Goal: Transaction & Acquisition: Book appointment/travel/reservation

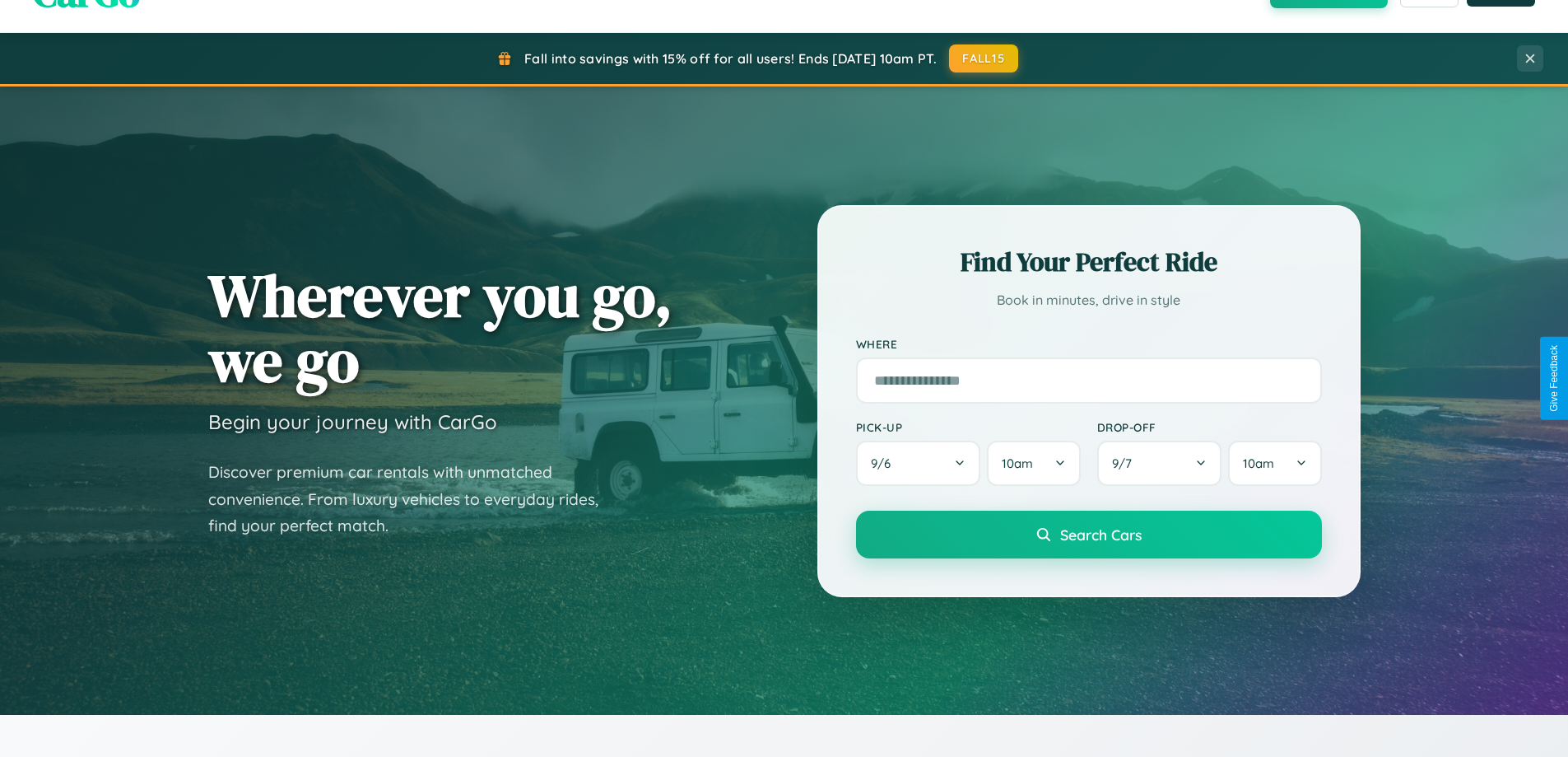
scroll to position [2647, 0]
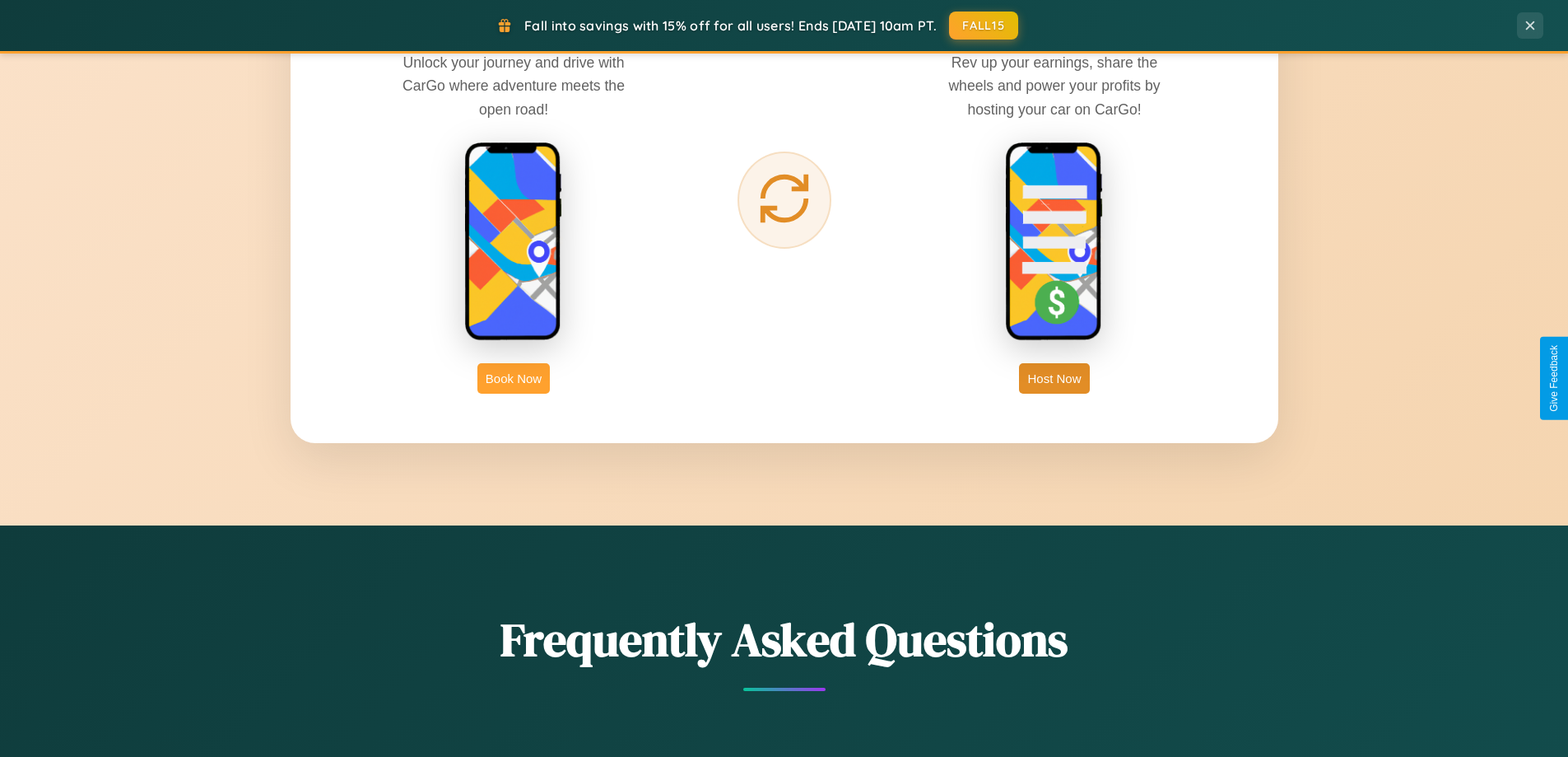
click at [514, 378] on button "Book Now" at bounding box center [514, 378] width 72 height 30
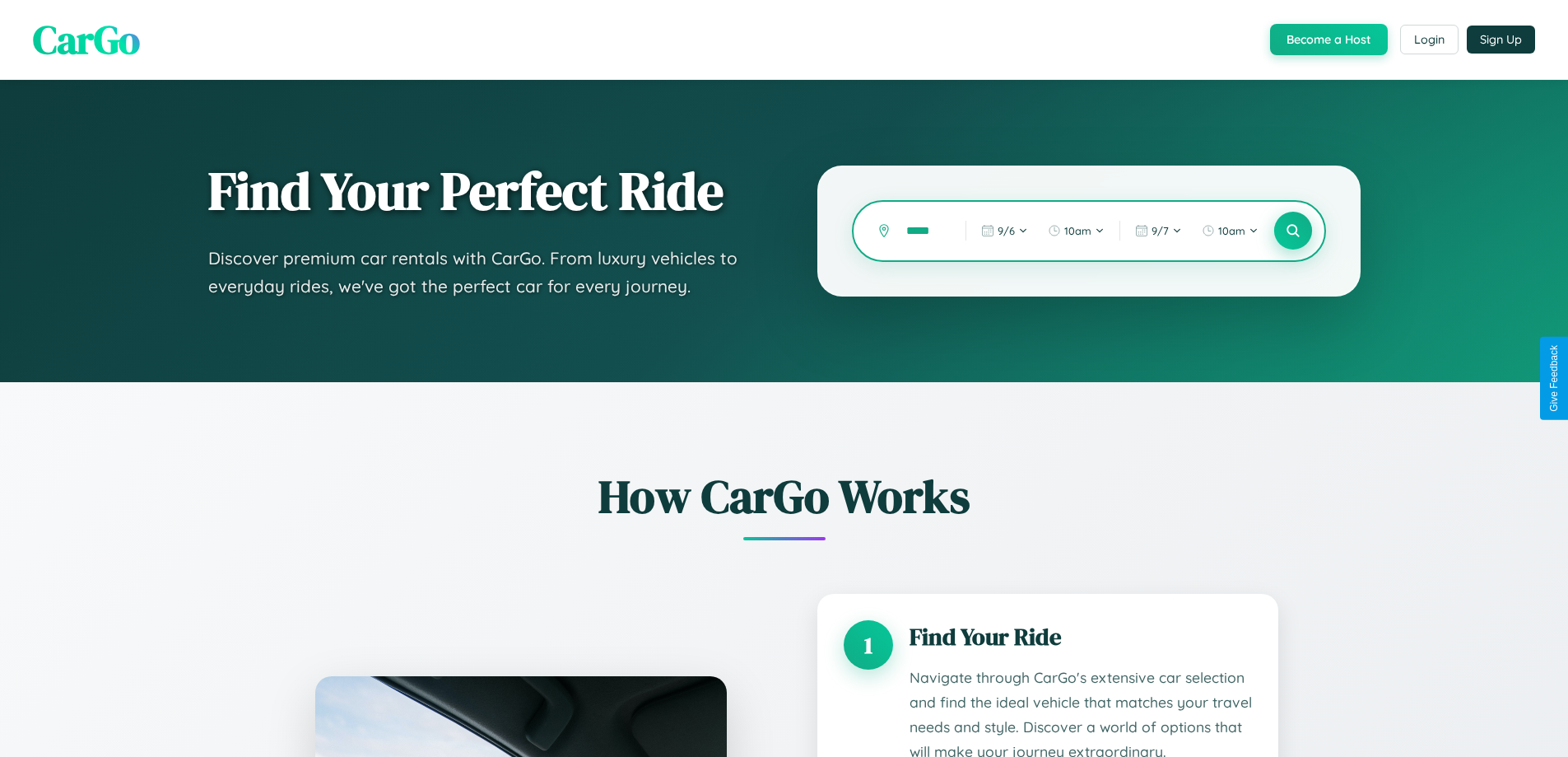
type input "*****"
click at [1293, 230] on icon at bounding box center [1292, 230] width 16 height 16
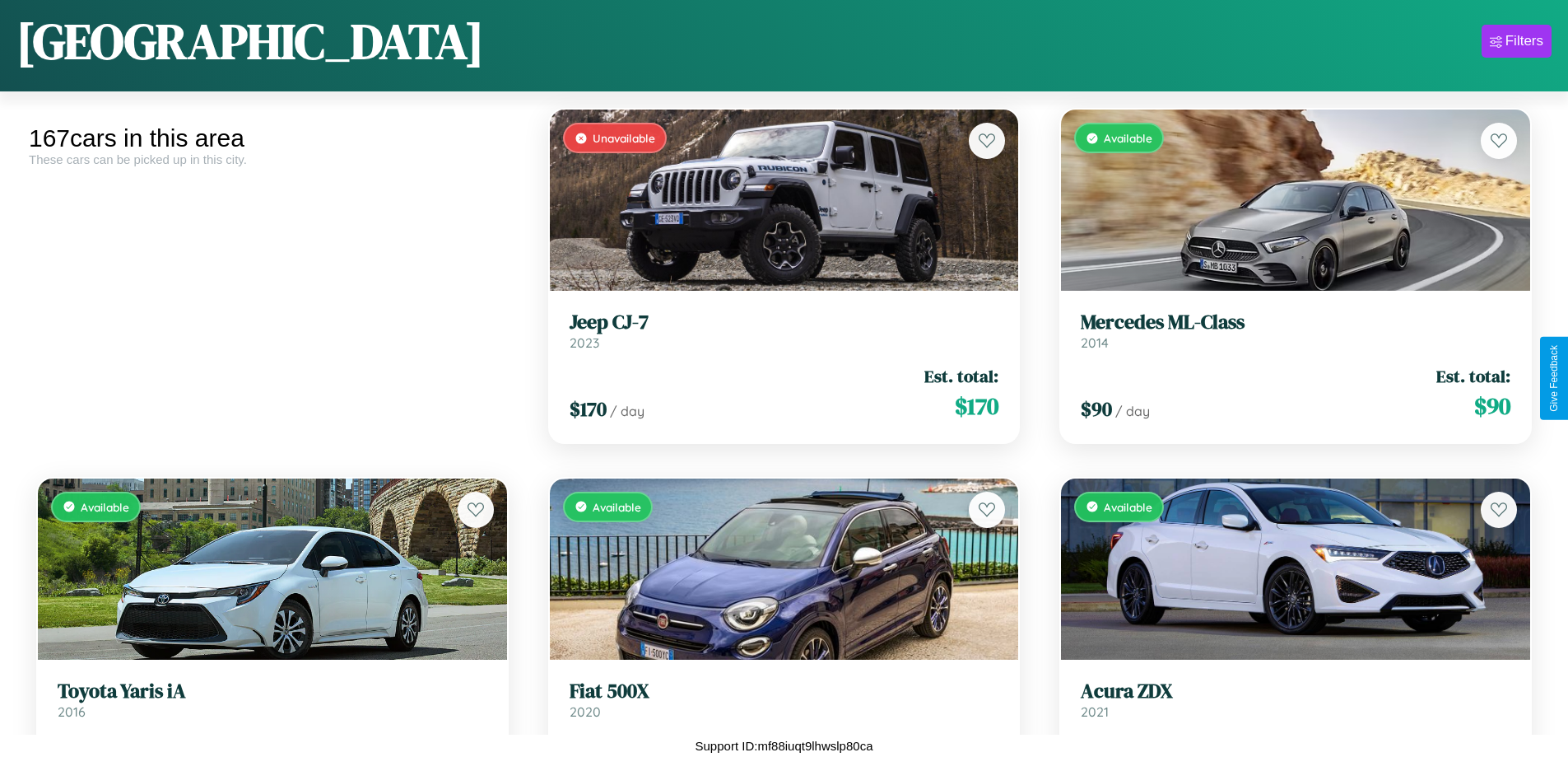
scroll to position [8039, 0]
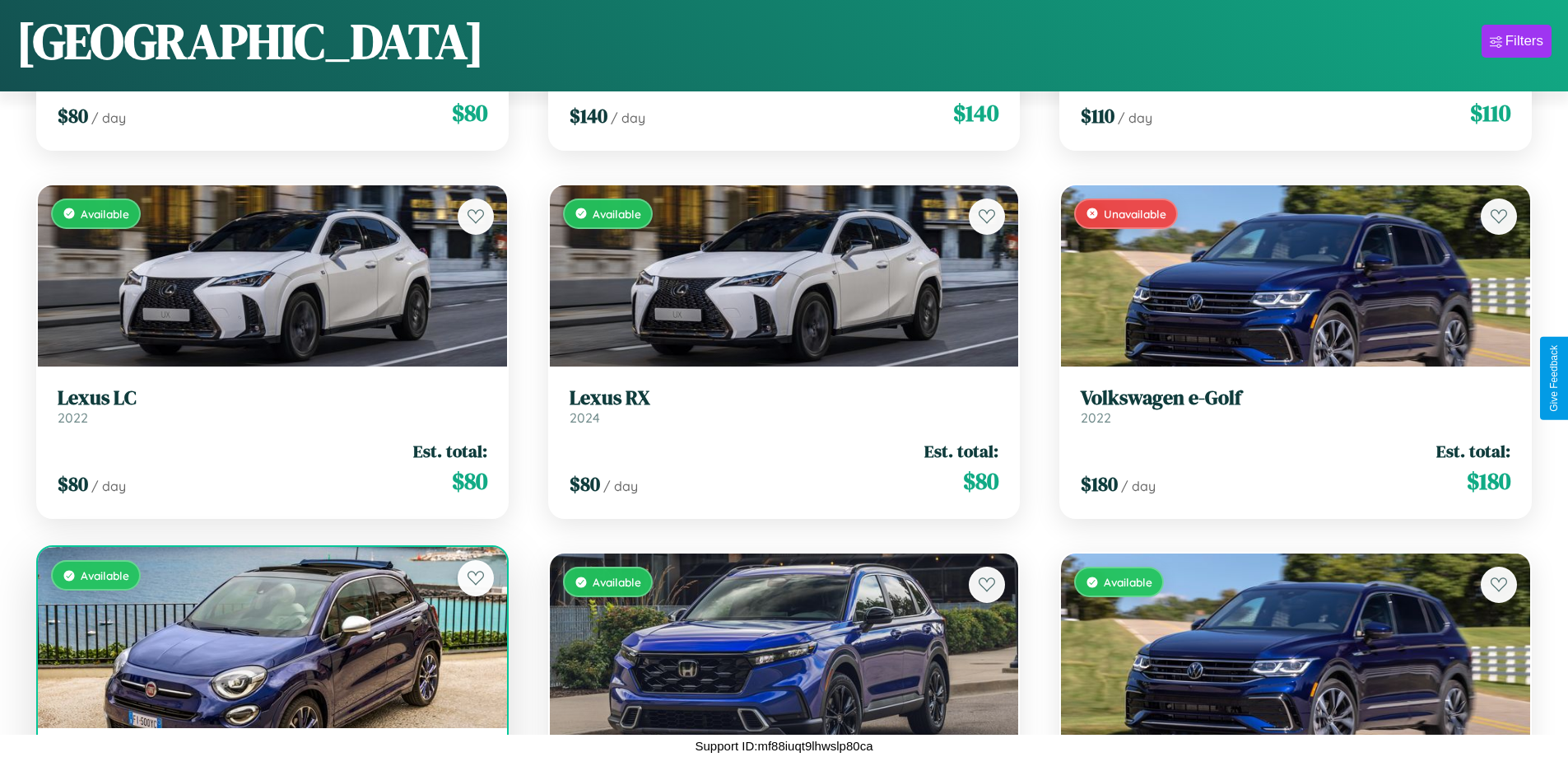
click at [270, 645] on div "Available" at bounding box center [272, 637] width 470 height 181
click at [270, 637] on div "Available" at bounding box center [272, 637] width 470 height 181
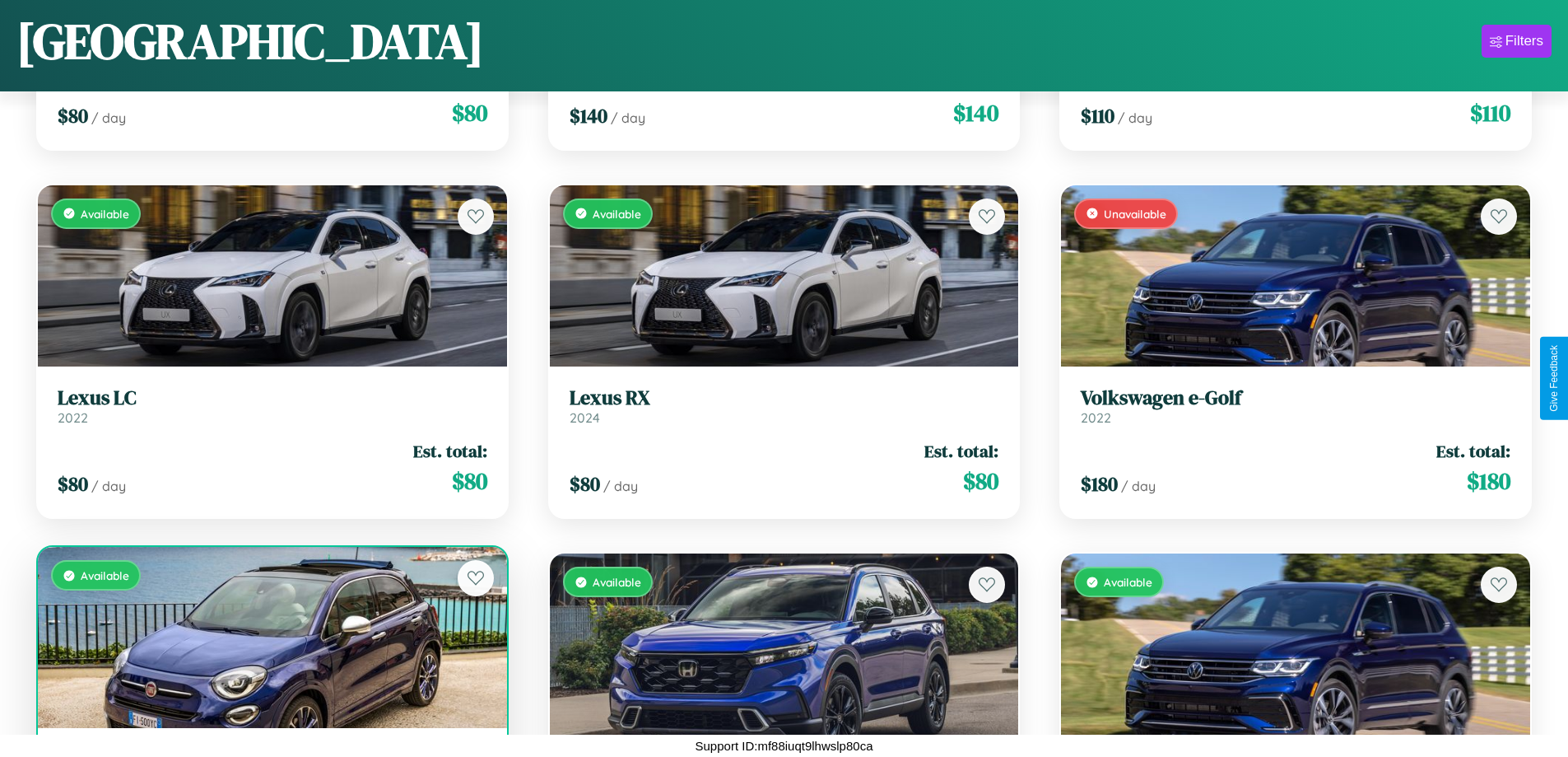
click at [270, 637] on div "Available" at bounding box center [272, 637] width 470 height 181
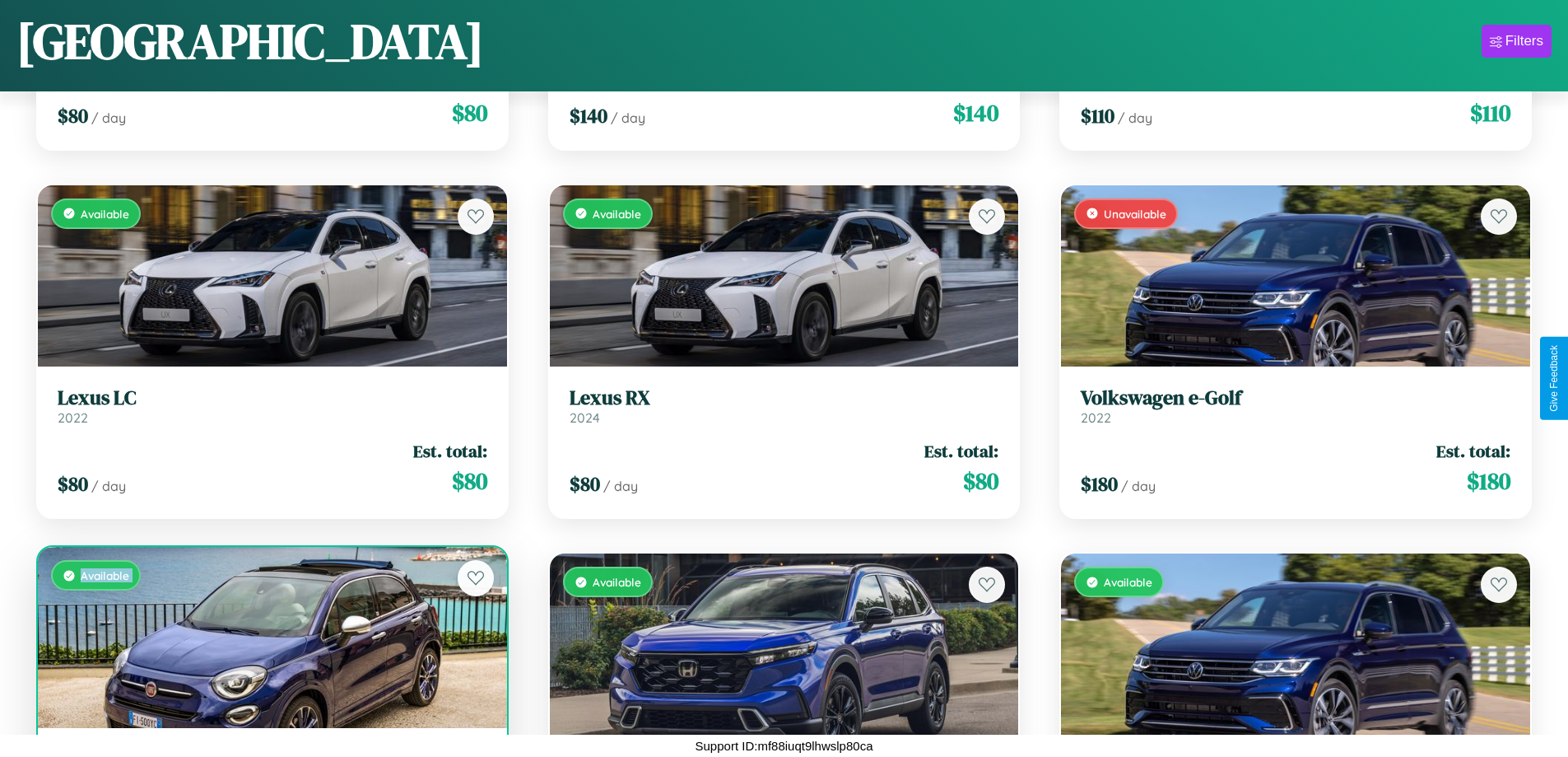
click at [270, 637] on div "Available" at bounding box center [272, 637] width 470 height 181
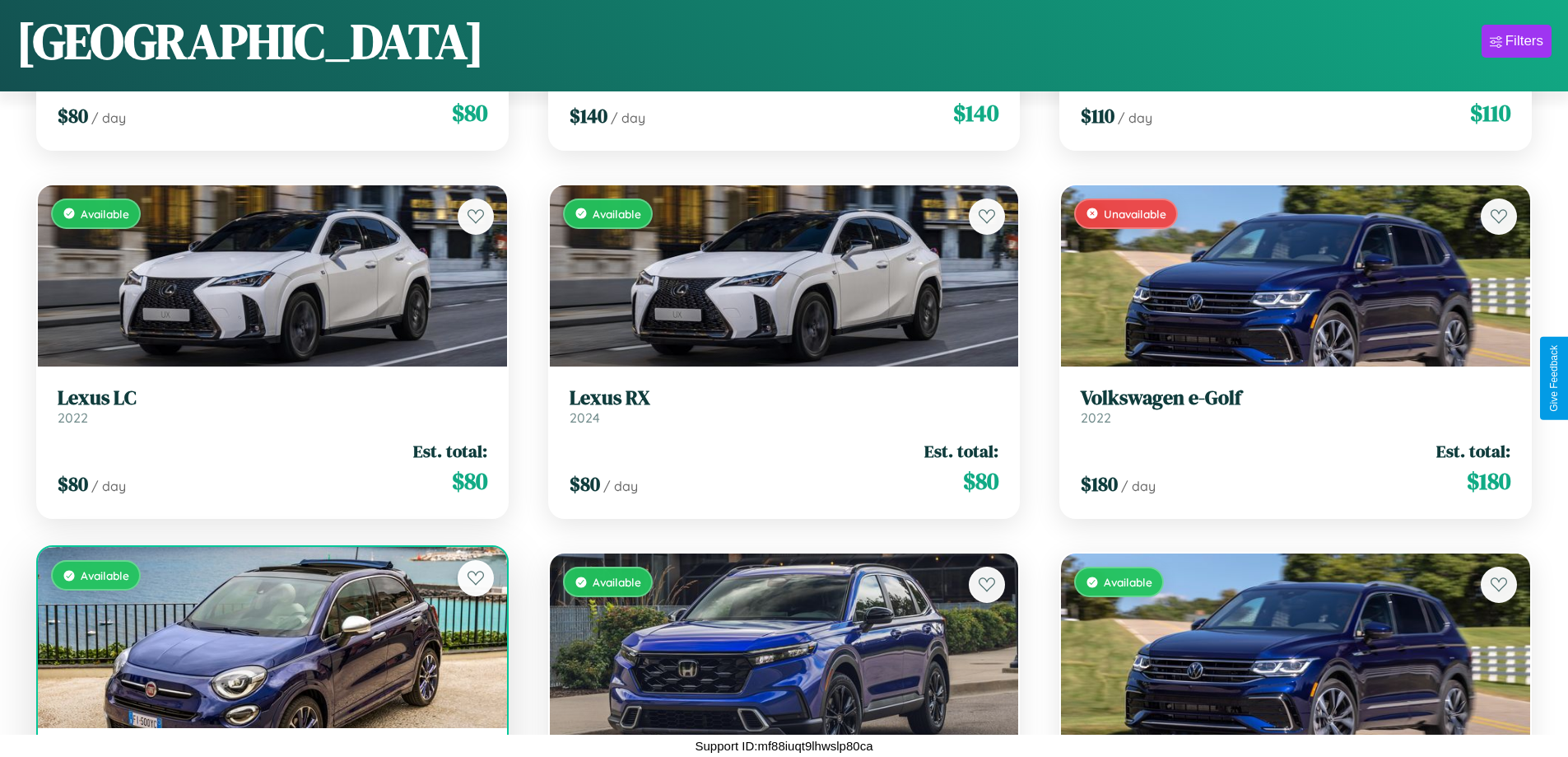
click at [270, 637] on div "Available" at bounding box center [272, 637] width 470 height 181
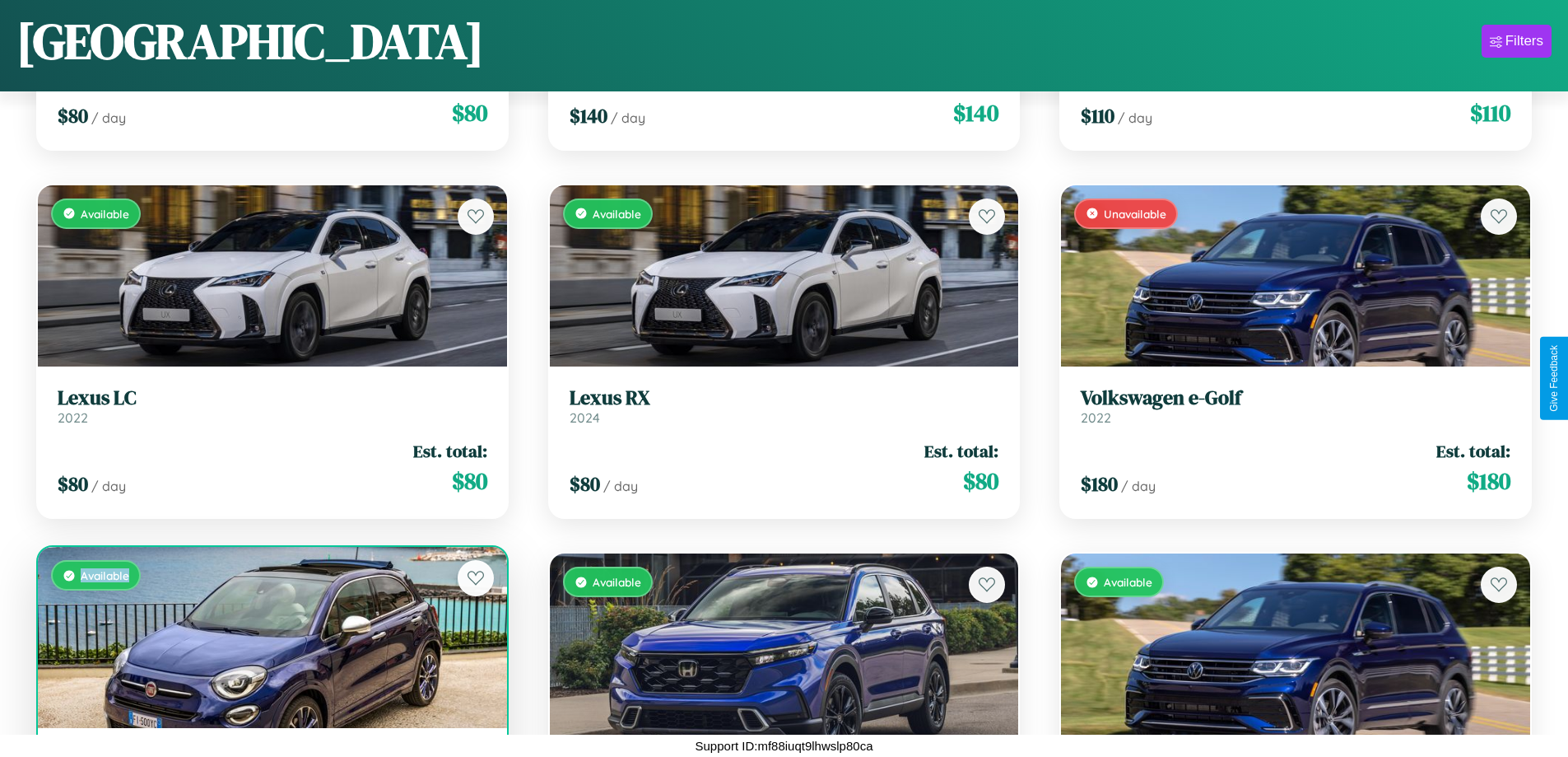
click at [270, 637] on div "Available" at bounding box center [272, 637] width 470 height 181
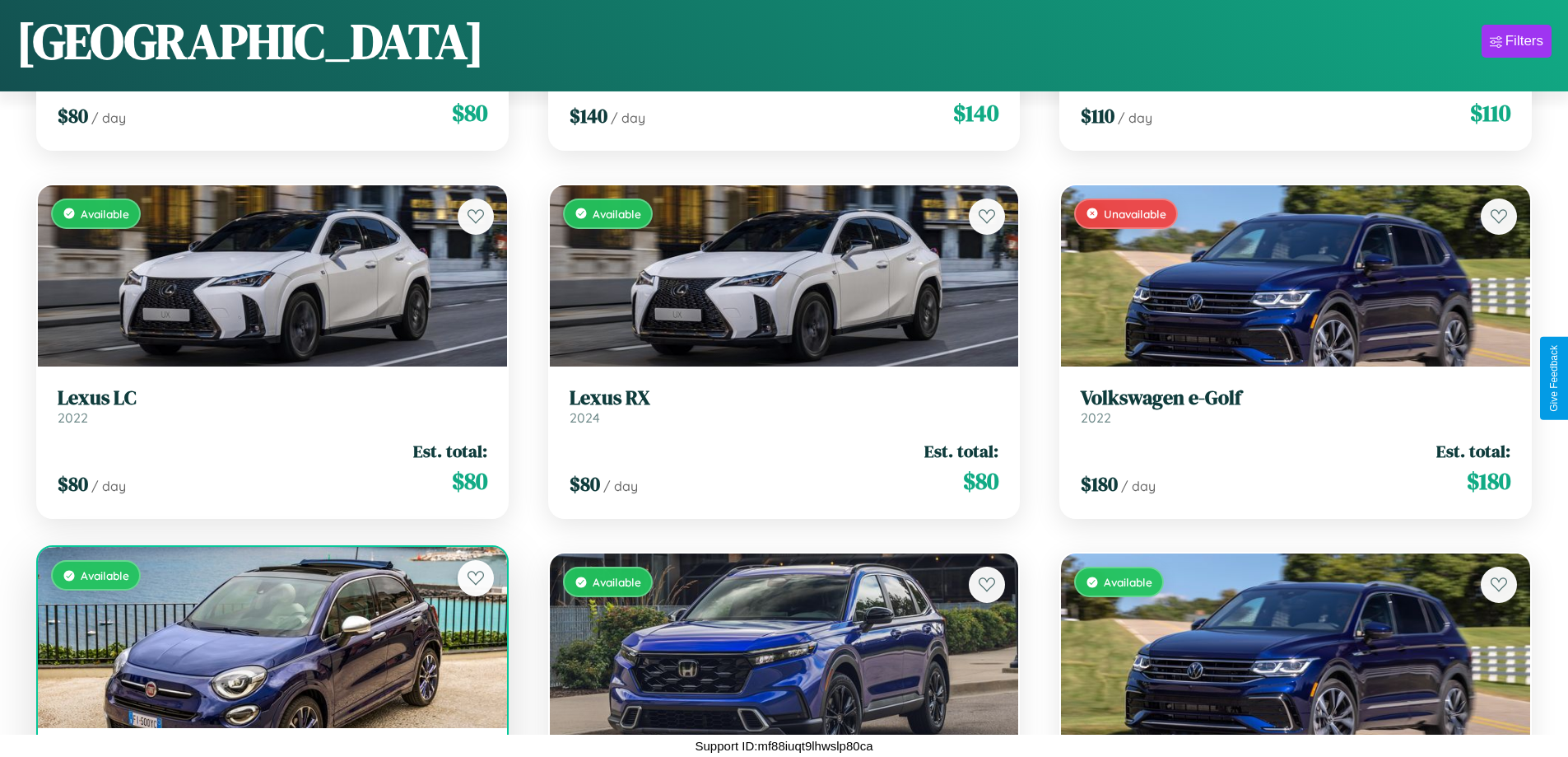
scroll to position [78, 0]
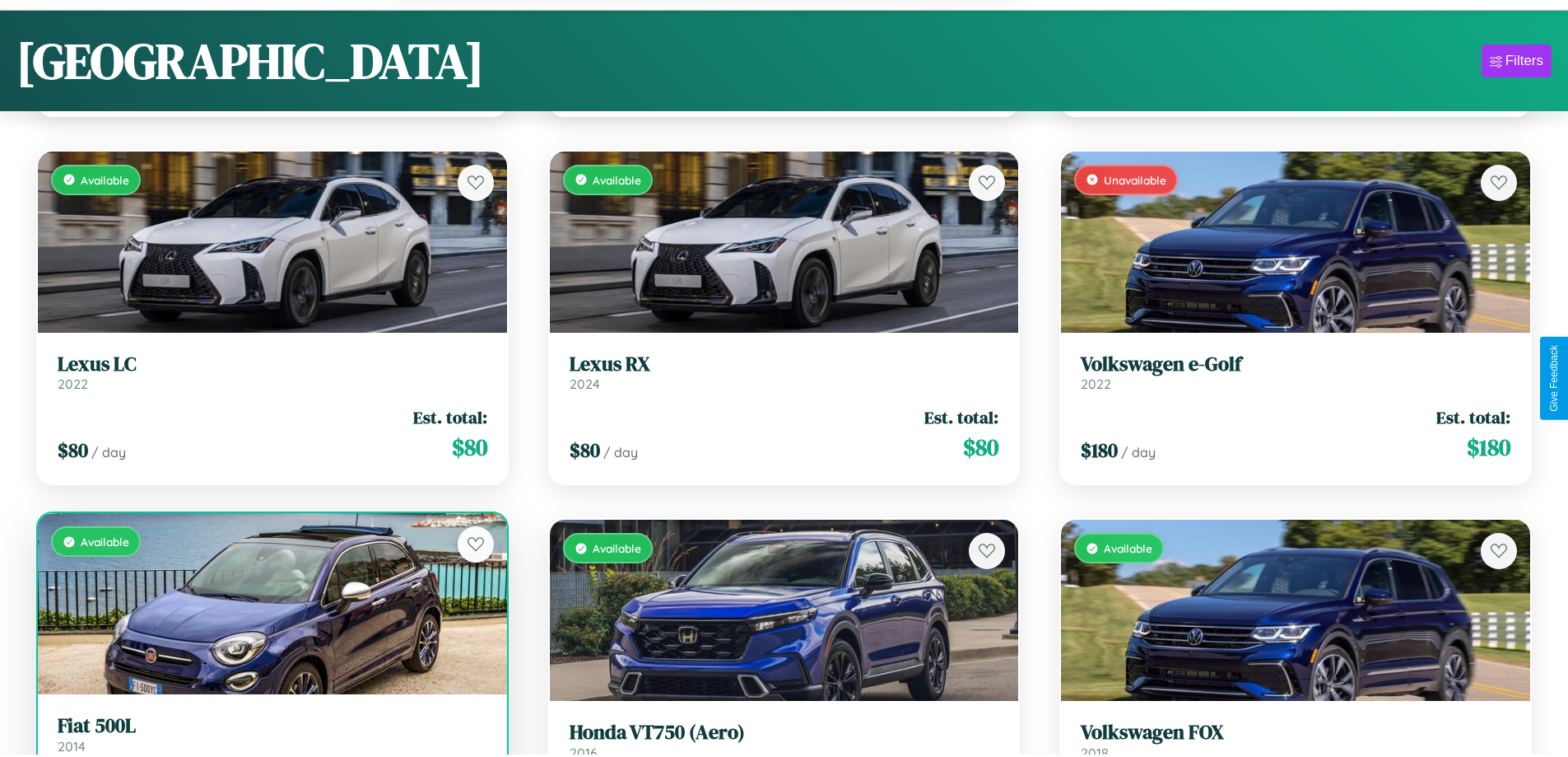
click at [270, 736] on h3 "Fiat 500L" at bounding box center [272, 726] width 429 height 24
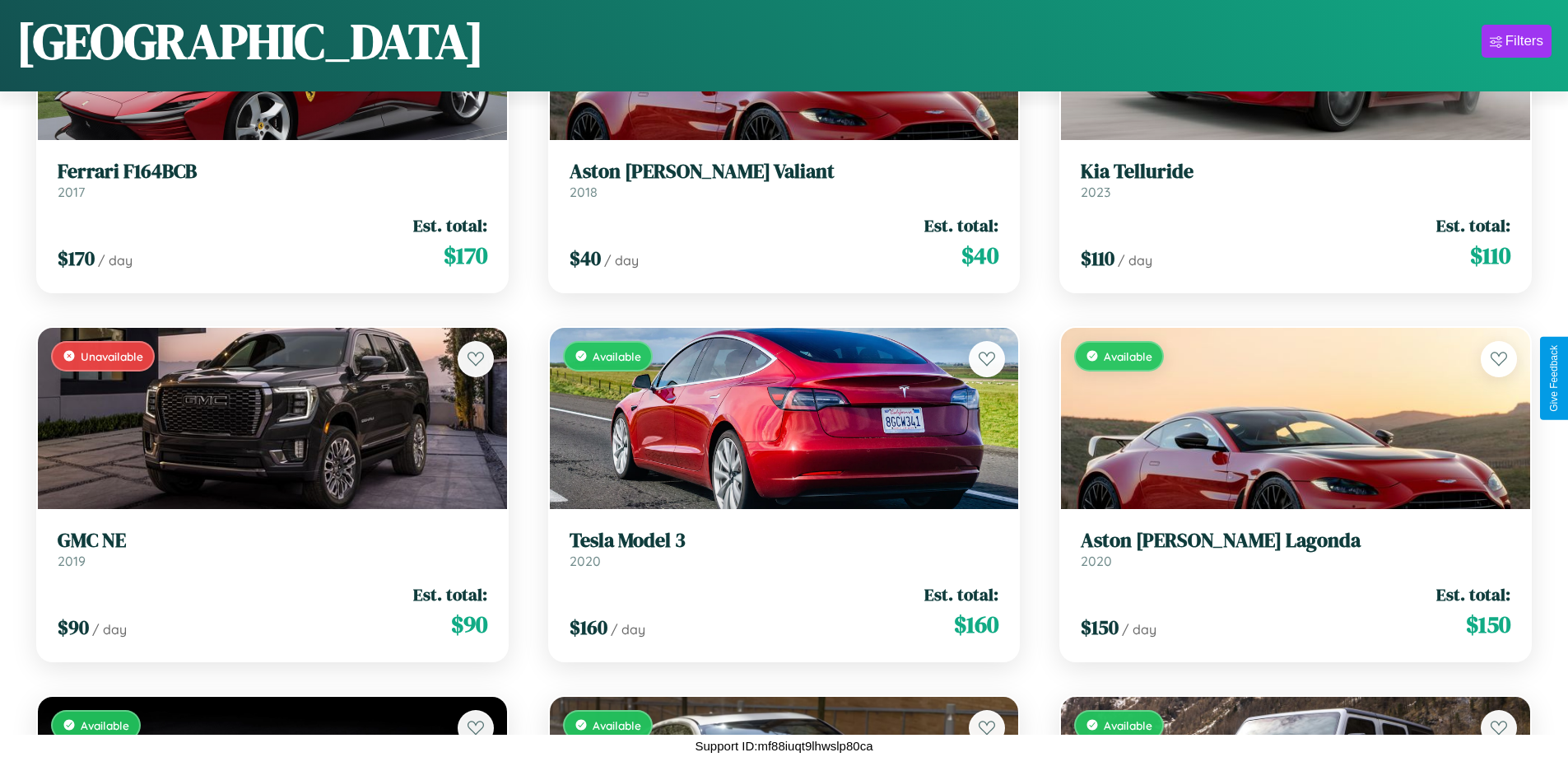
scroll to position [5027, 0]
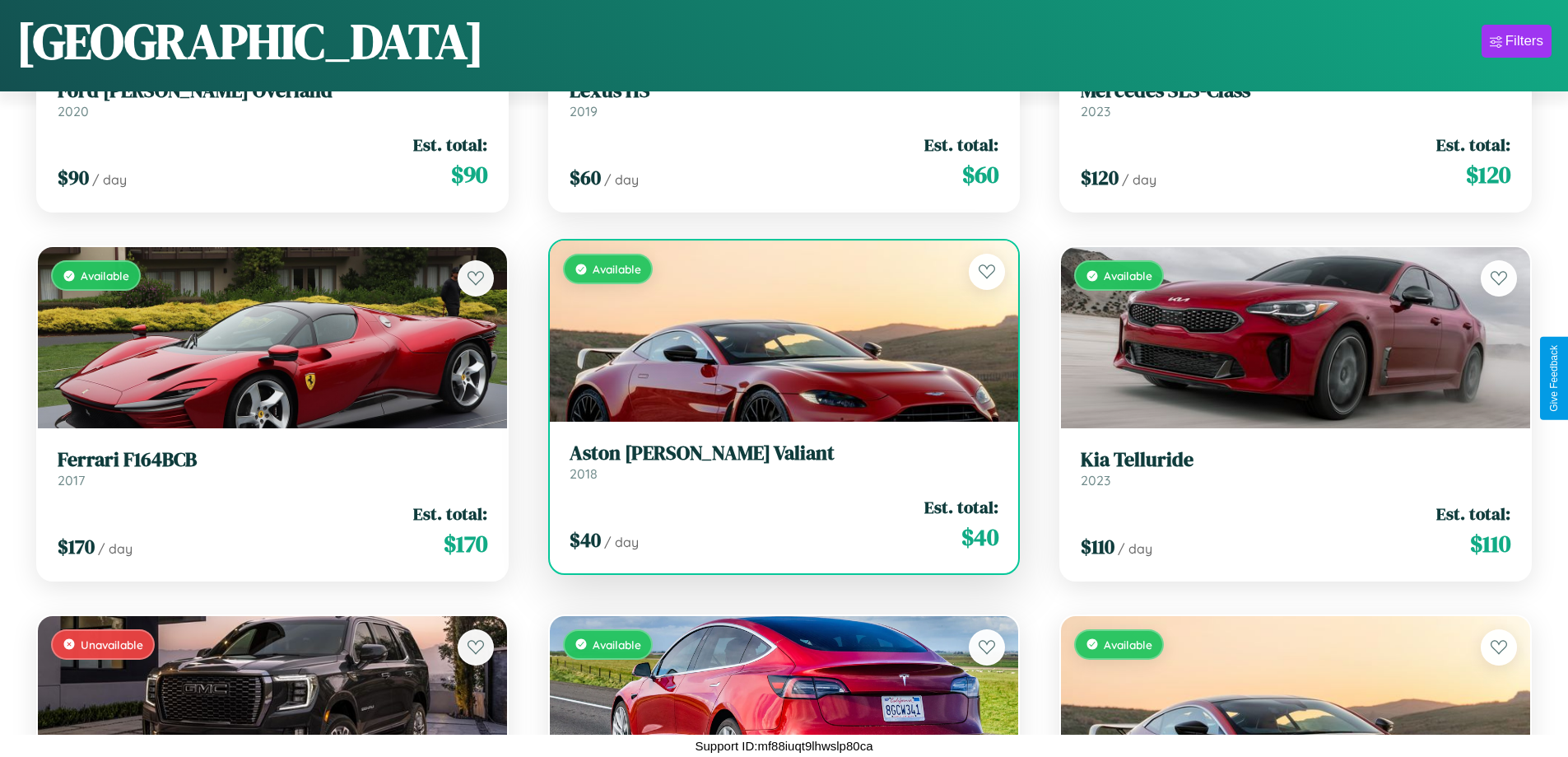
click at [778, 462] on h3 "Aston Martin Valiant" at bounding box center [784, 453] width 429 height 24
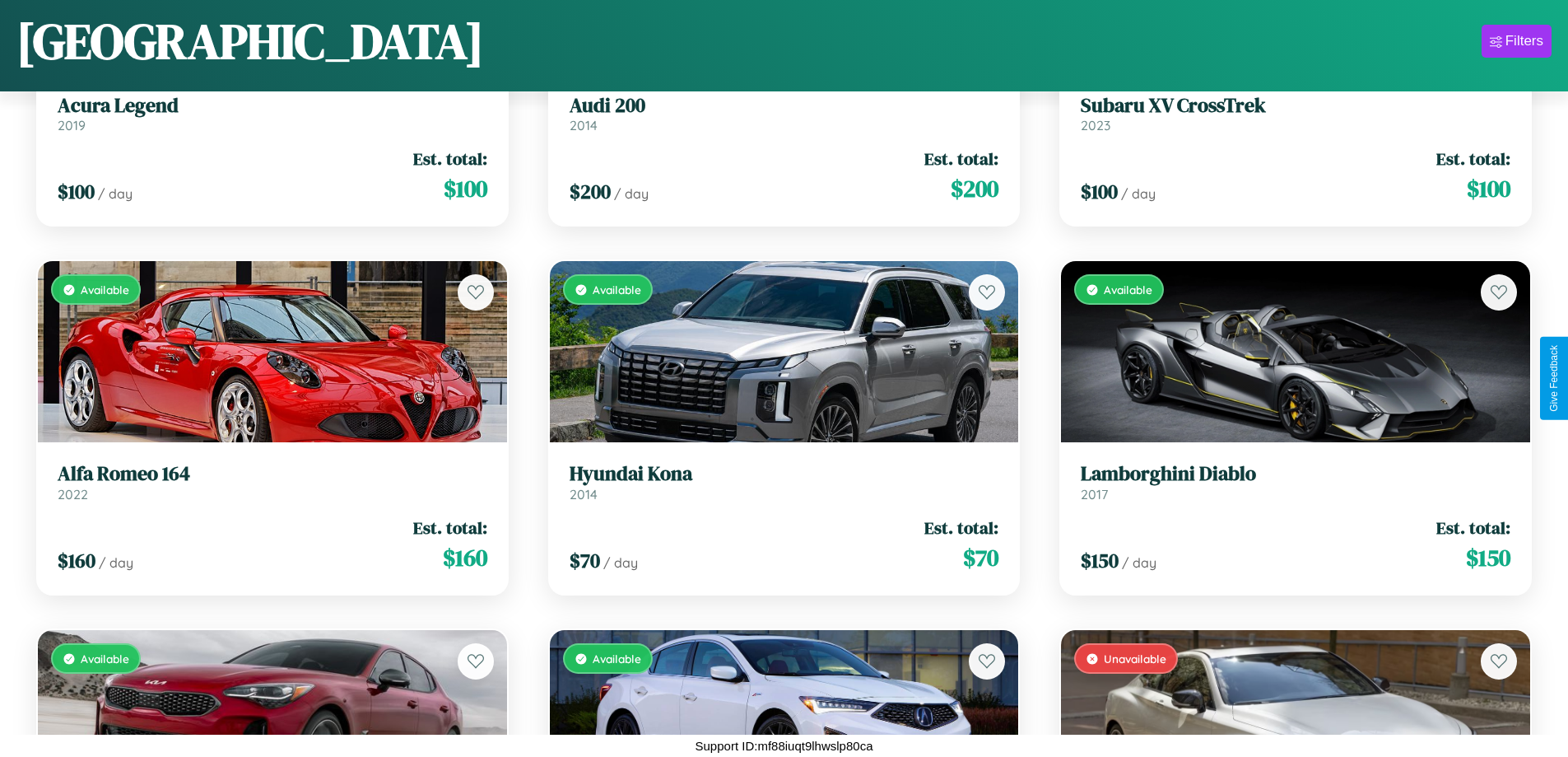
scroll to position [19043, 0]
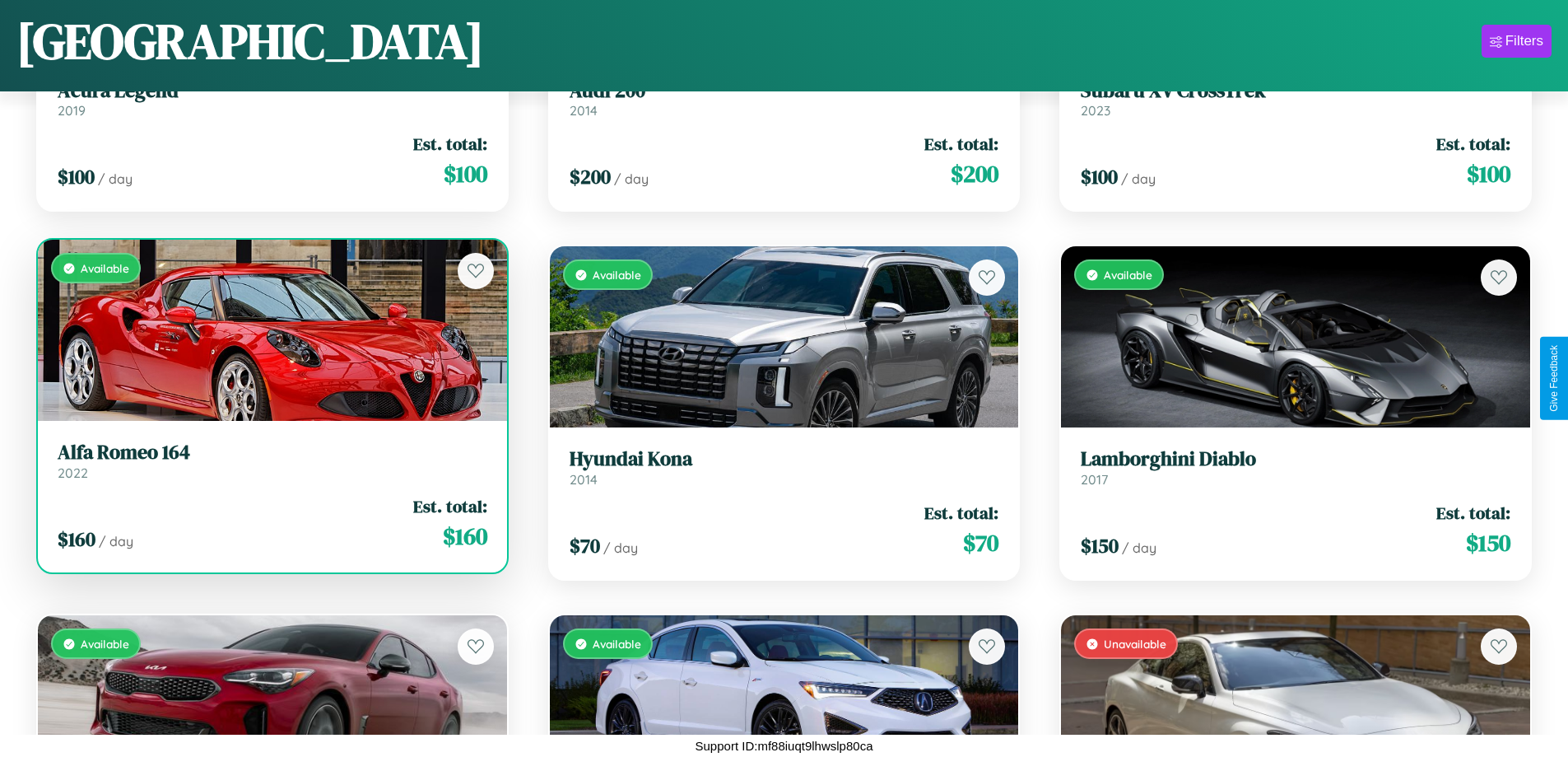
click at [270, 461] on h3 "Alfa Romeo 164" at bounding box center [272, 453] width 429 height 24
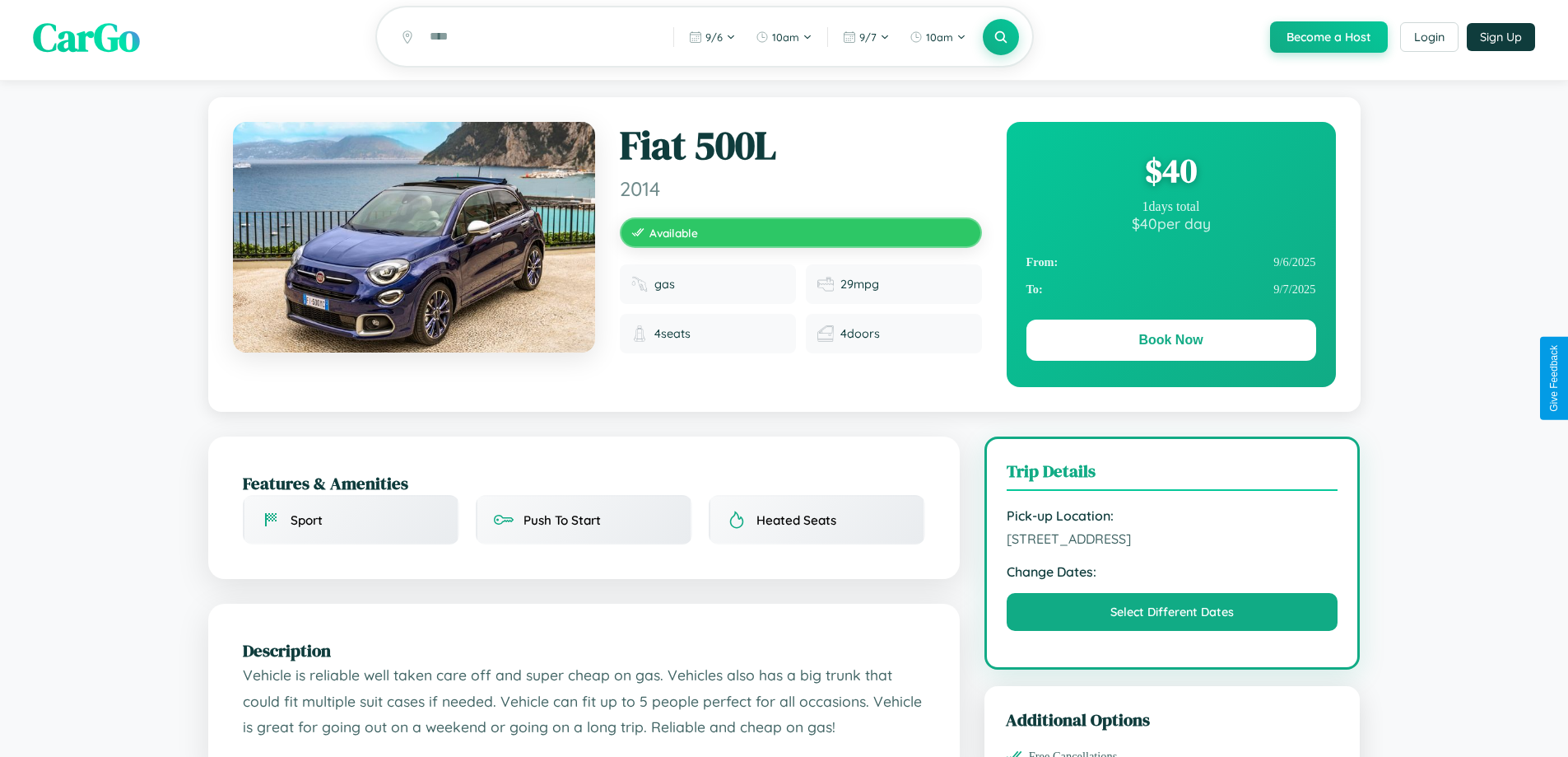
scroll to position [170, 0]
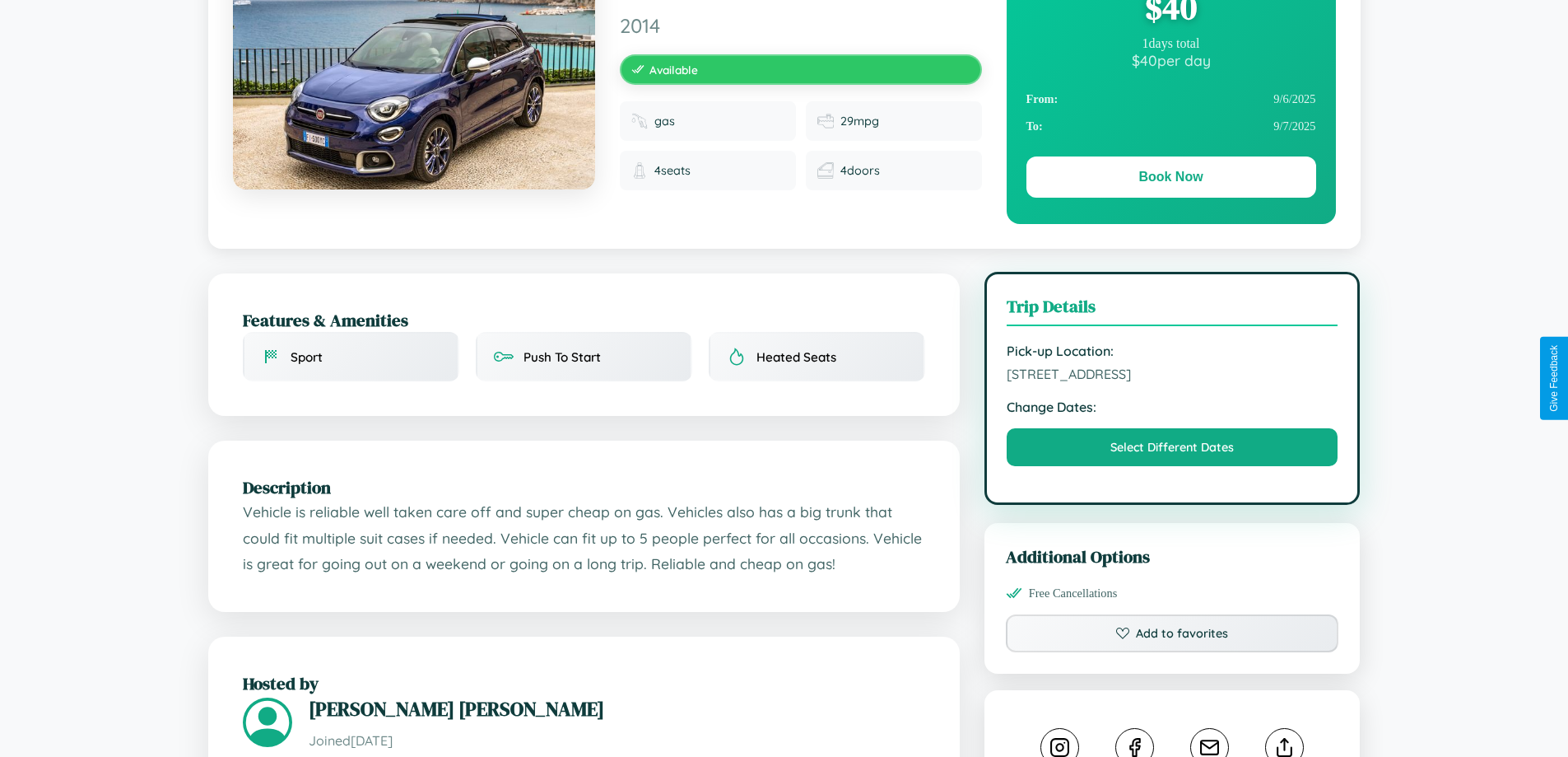
click at [1172, 377] on span "9767 Market Street Paris 33767 France" at bounding box center [1172, 374] width 332 height 16
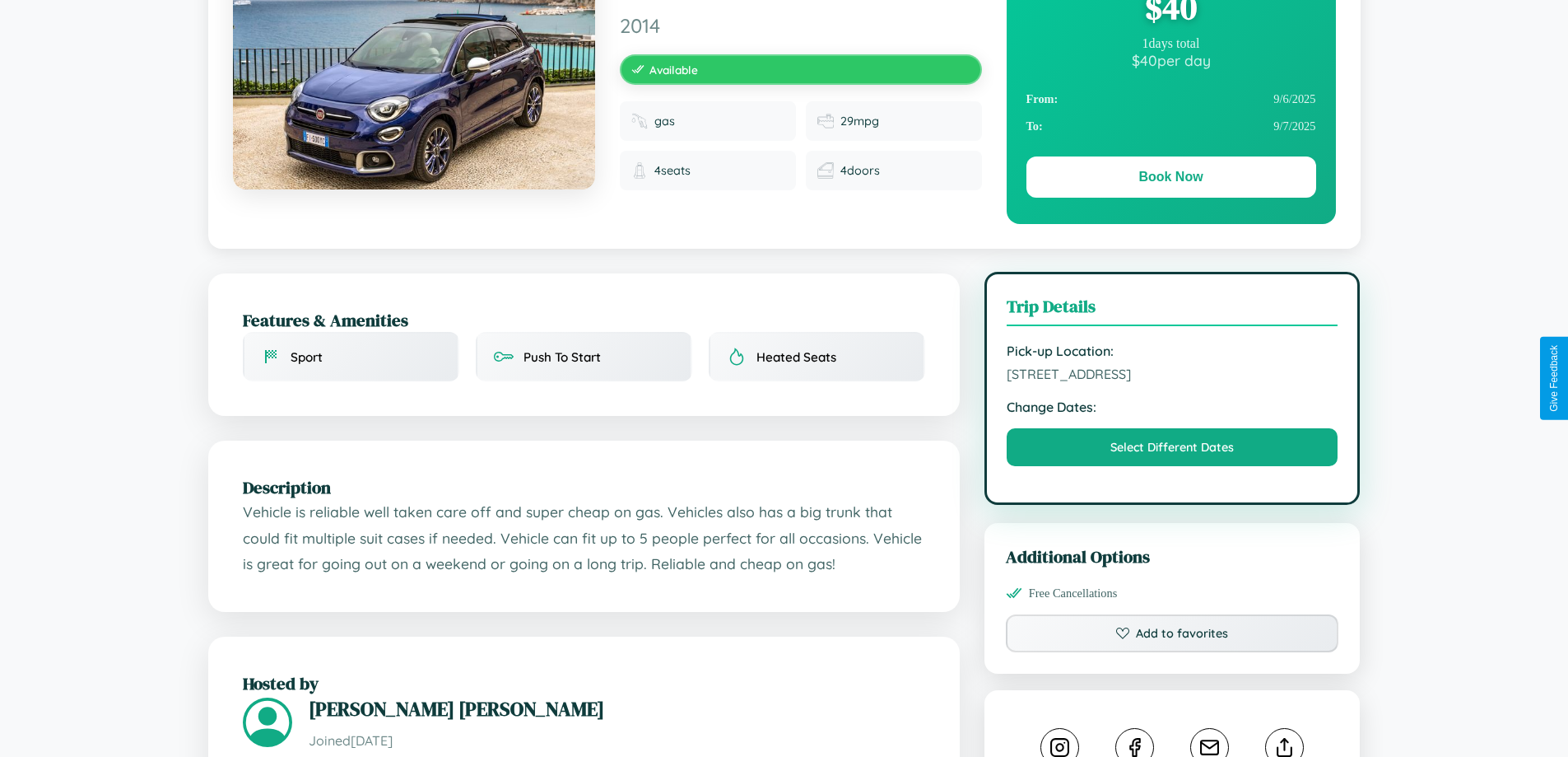
click at [1172, 377] on span "9767 Market Street Paris 33767 France" at bounding box center [1172, 374] width 332 height 16
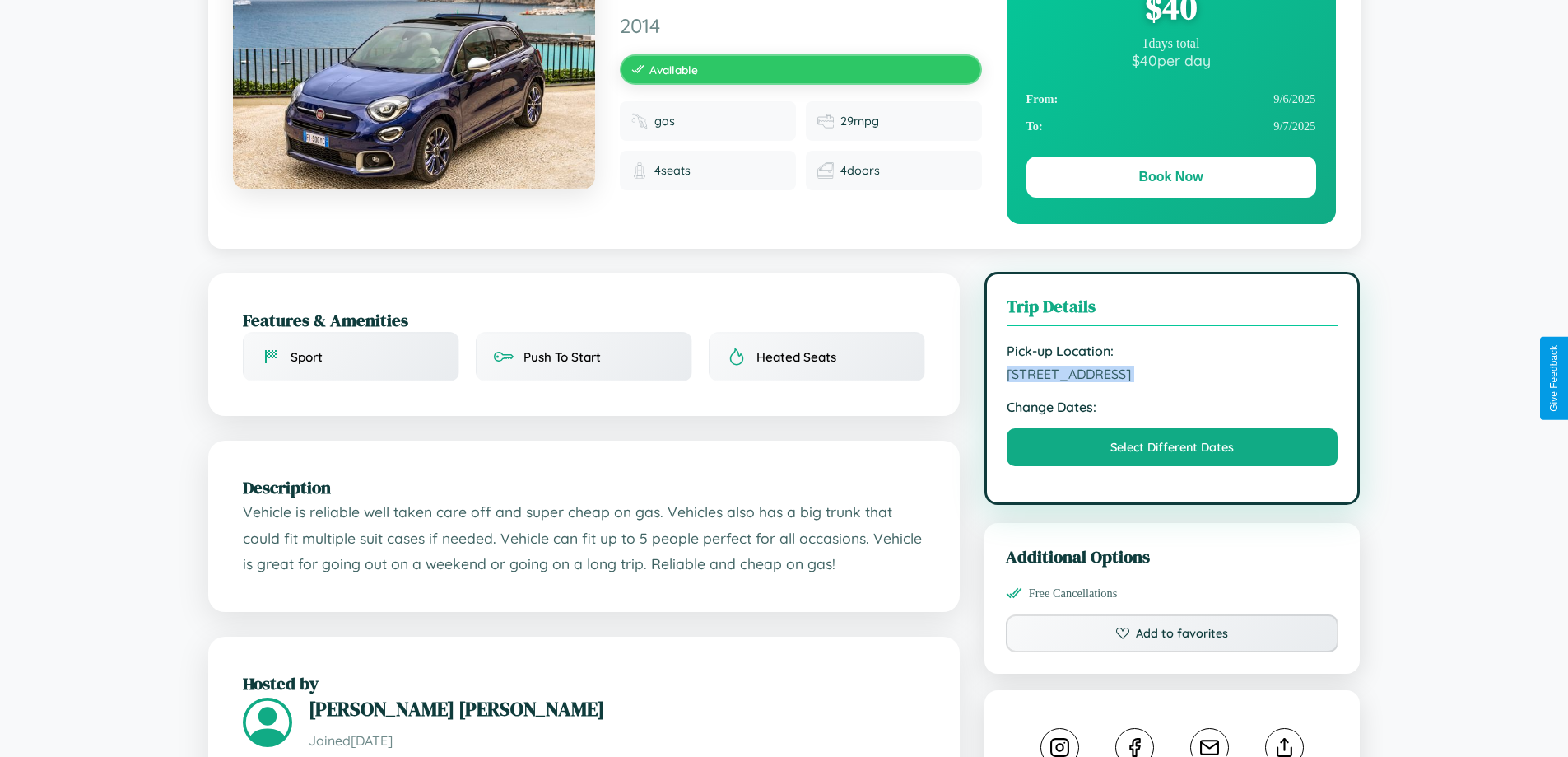
click at [1172, 377] on span "9767 Market Street Paris 33767 France" at bounding box center [1172, 374] width 332 height 16
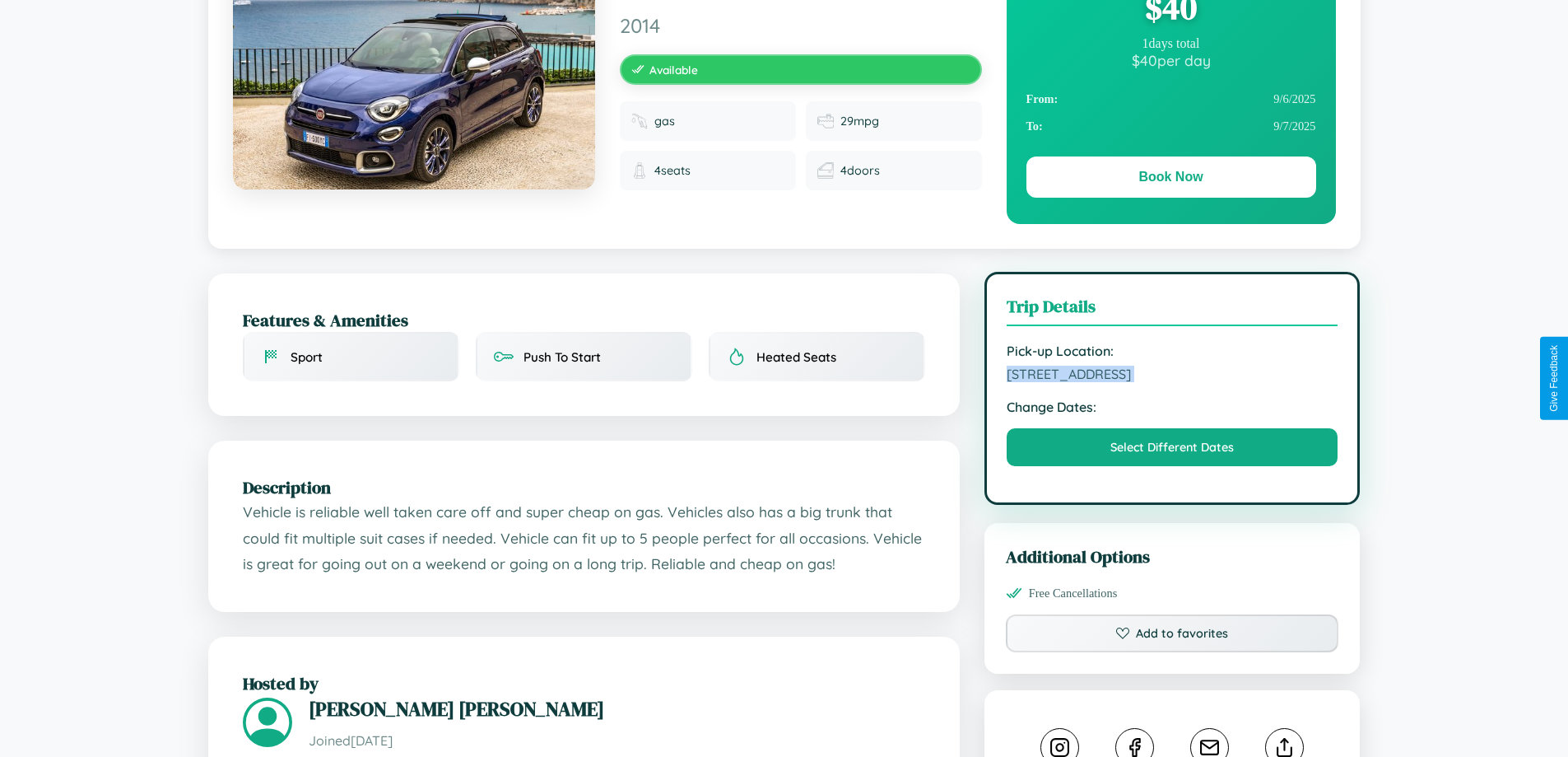
click at [1172, 377] on span "9767 Market Street Paris 33767 France" at bounding box center [1172, 374] width 332 height 16
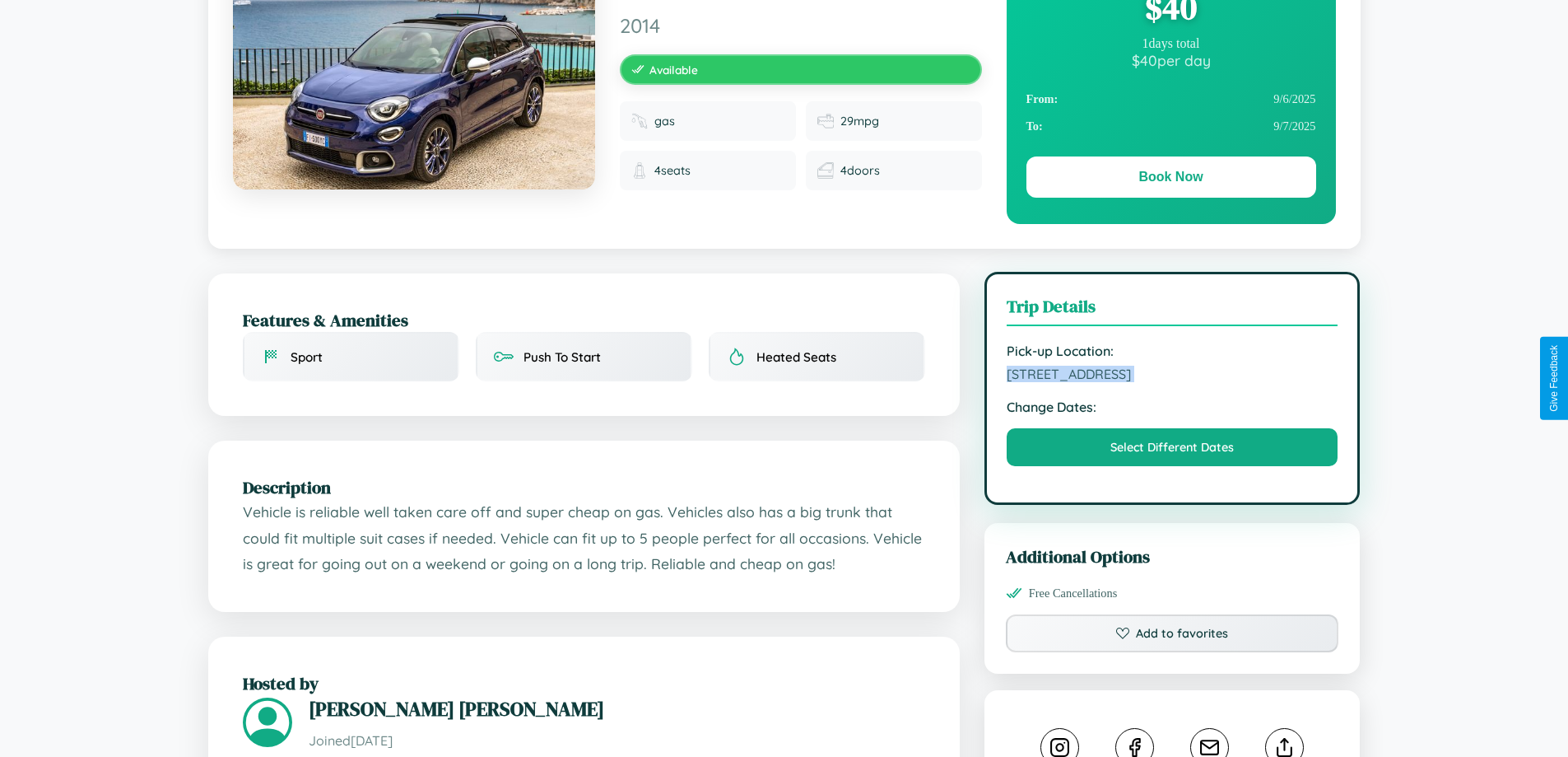
click at [1172, 377] on span "9767 Market Street Paris 33767 France" at bounding box center [1172, 374] width 332 height 16
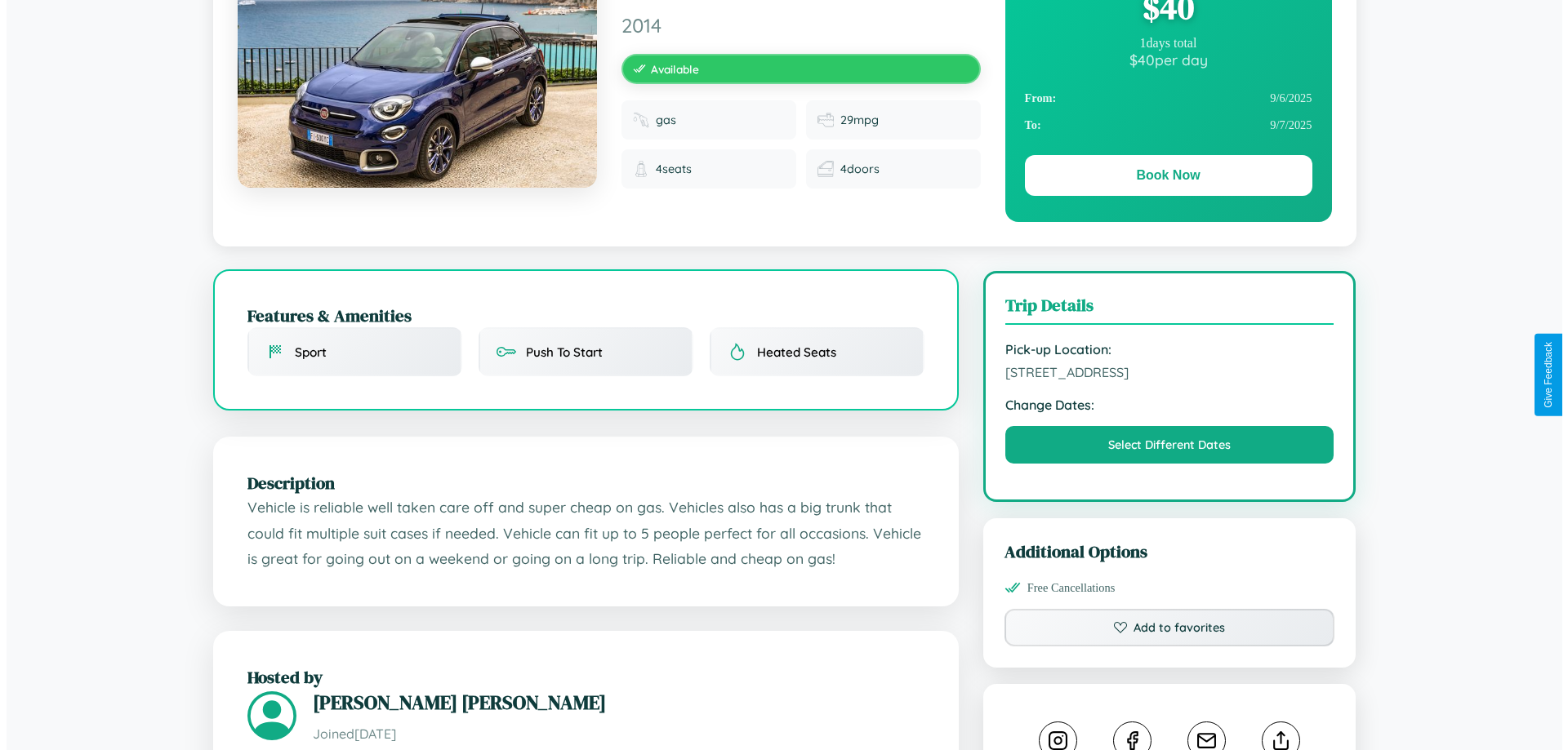
scroll to position [0, 0]
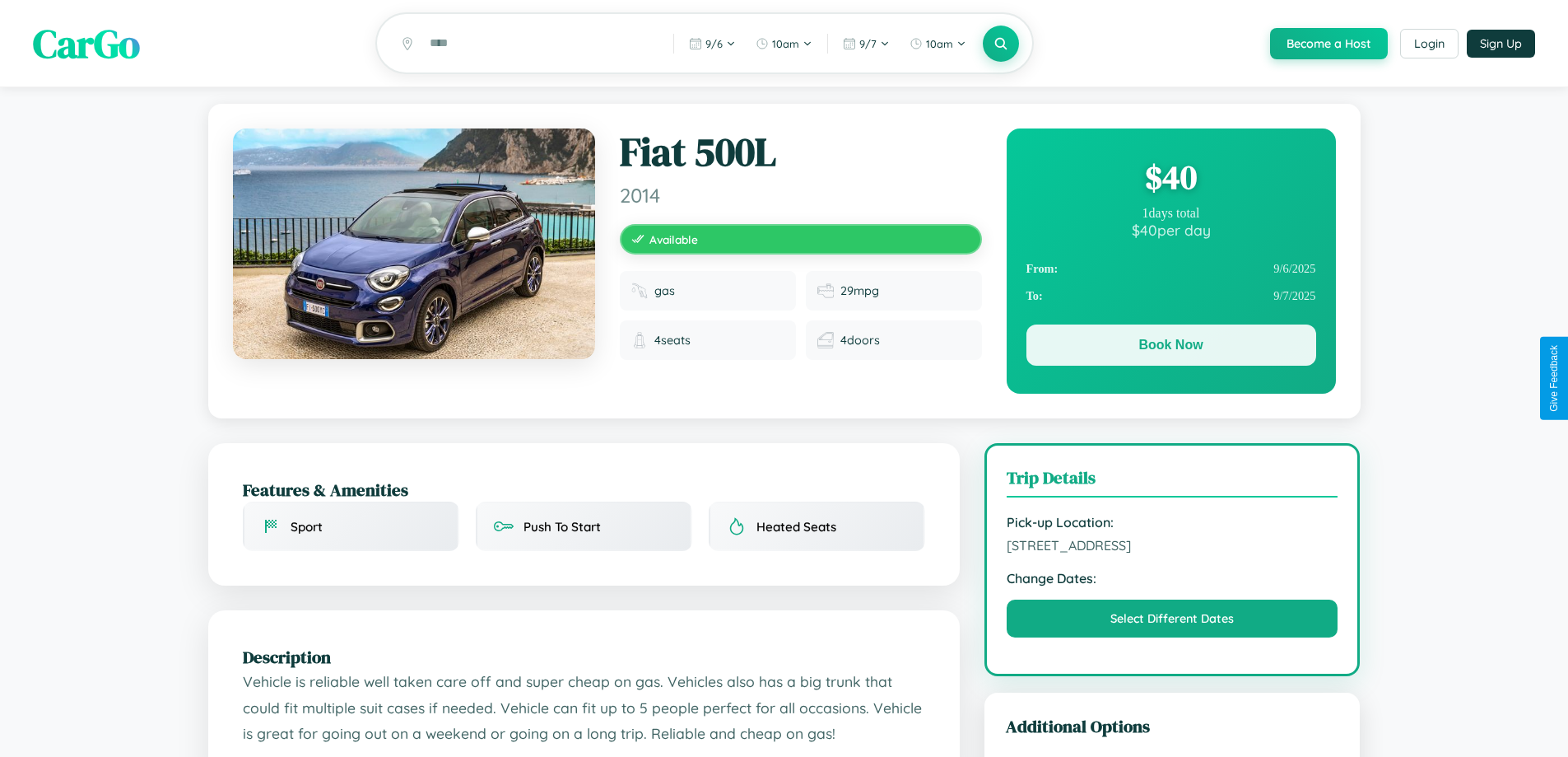
click at [1171, 347] on button "Book Now" at bounding box center [1171, 345] width 290 height 41
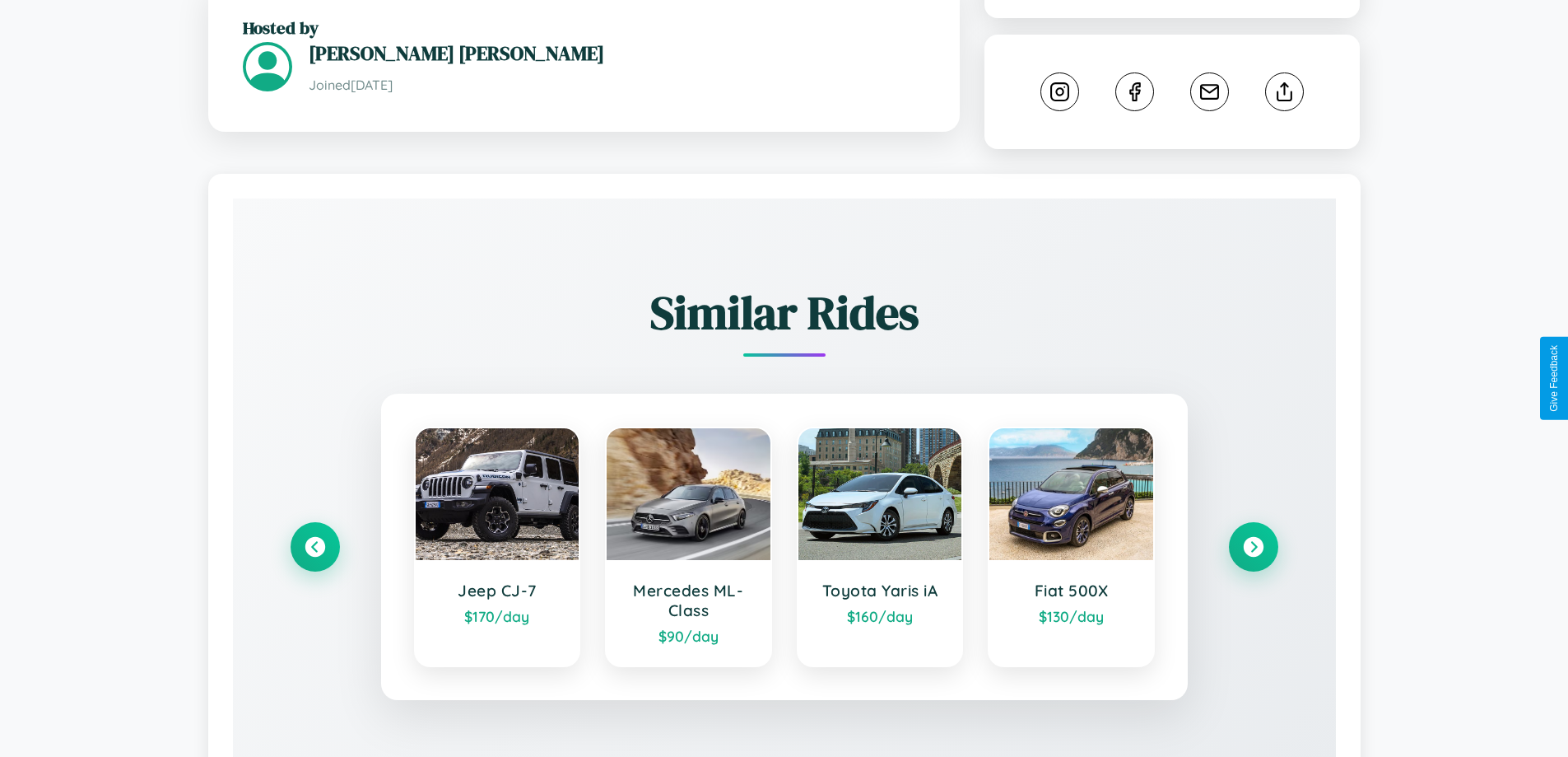
scroll to position [917, 0]
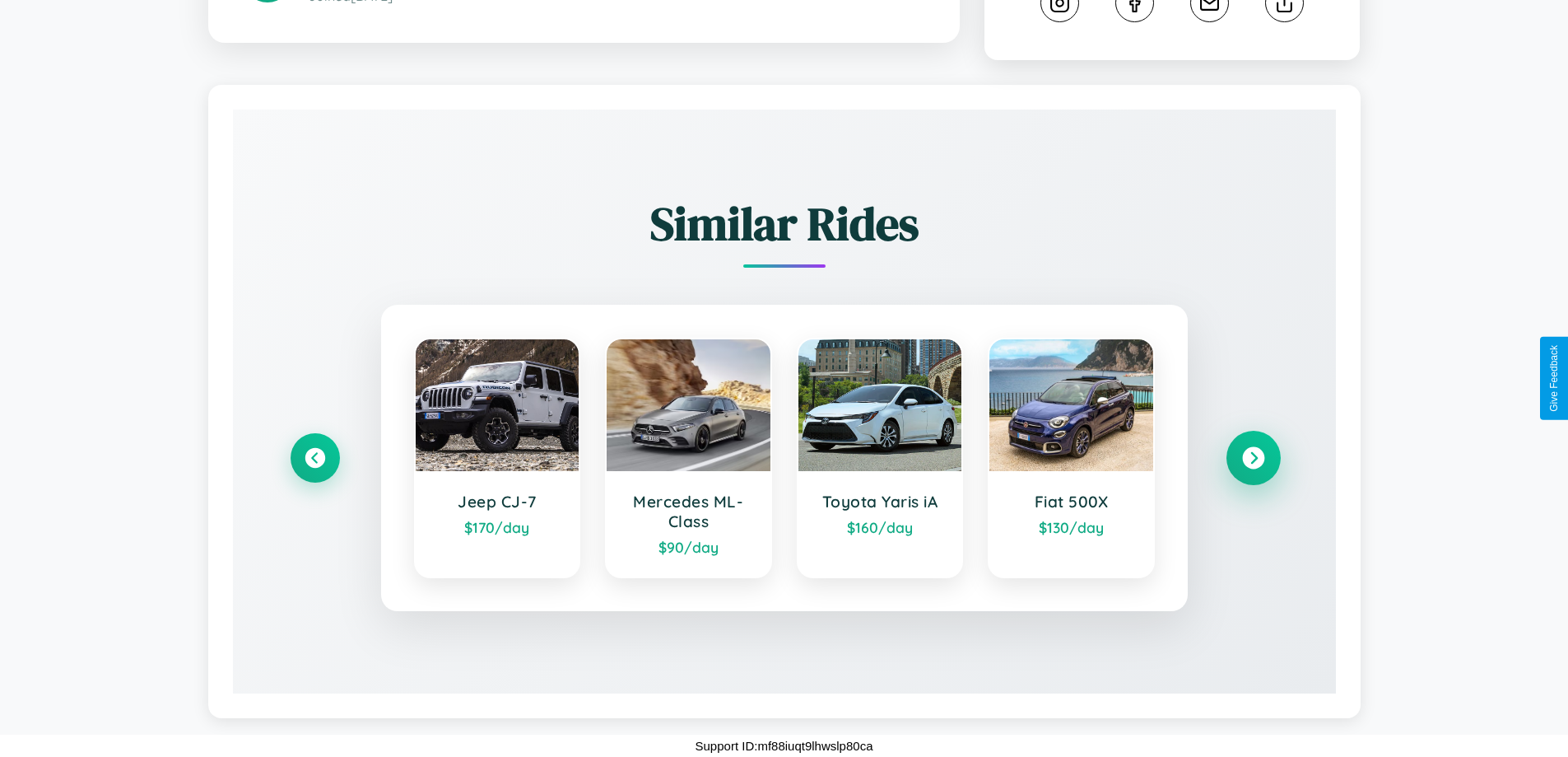
click at [1253, 458] on icon at bounding box center [1254, 458] width 22 height 22
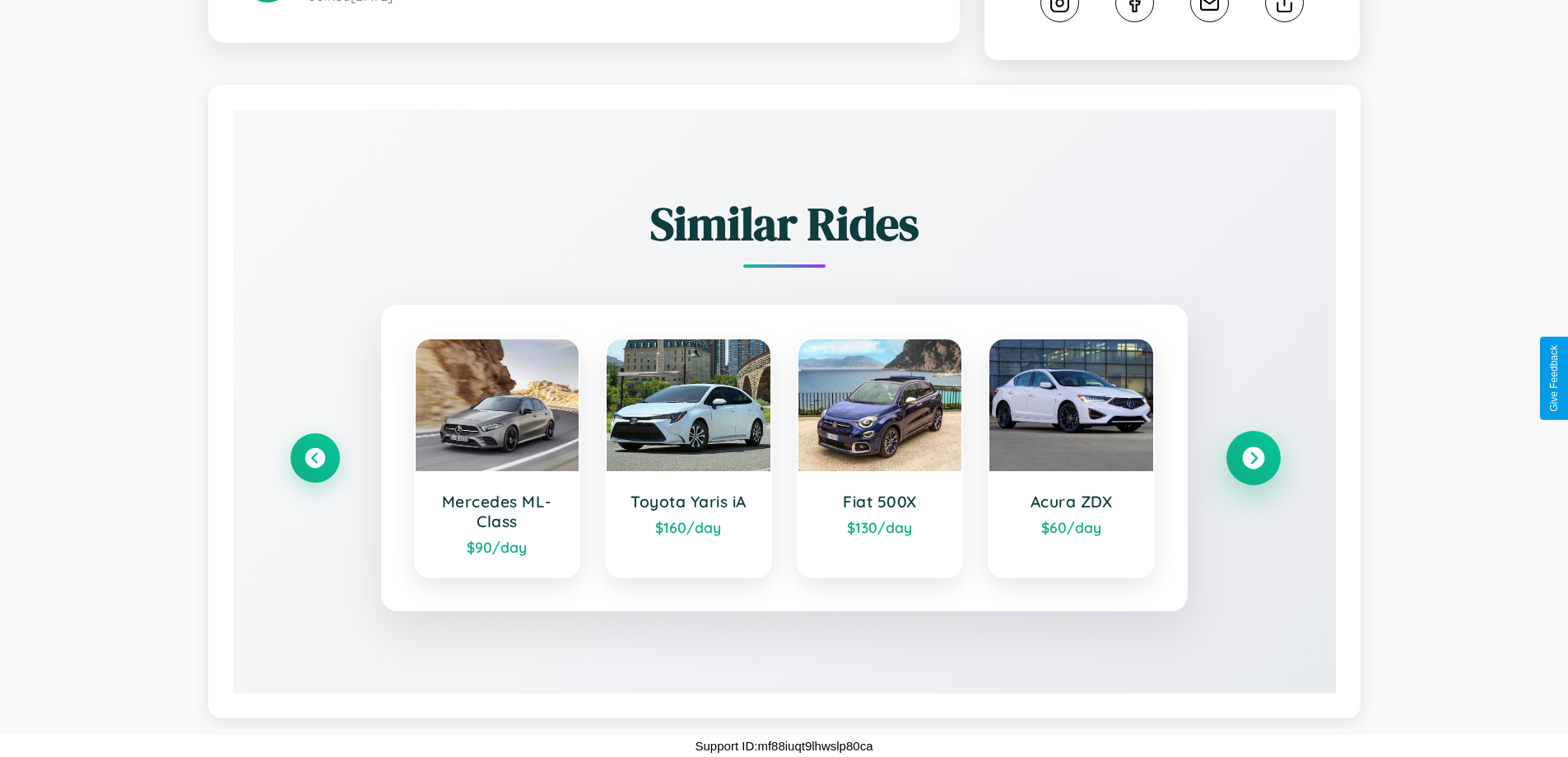
click at [1253, 458] on icon at bounding box center [1254, 458] width 22 height 22
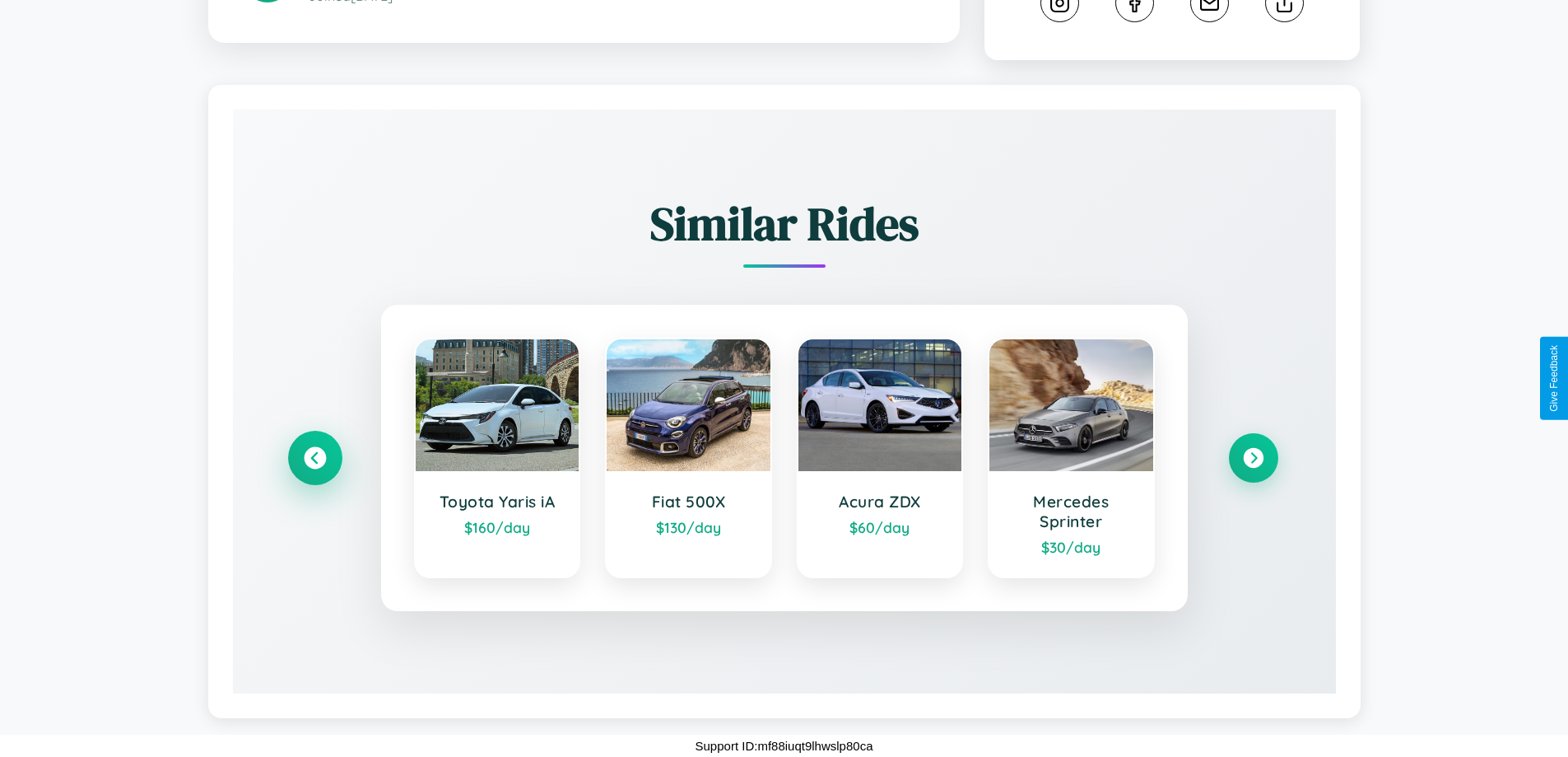
click at [314, 458] on icon at bounding box center [314, 458] width 22 height 22
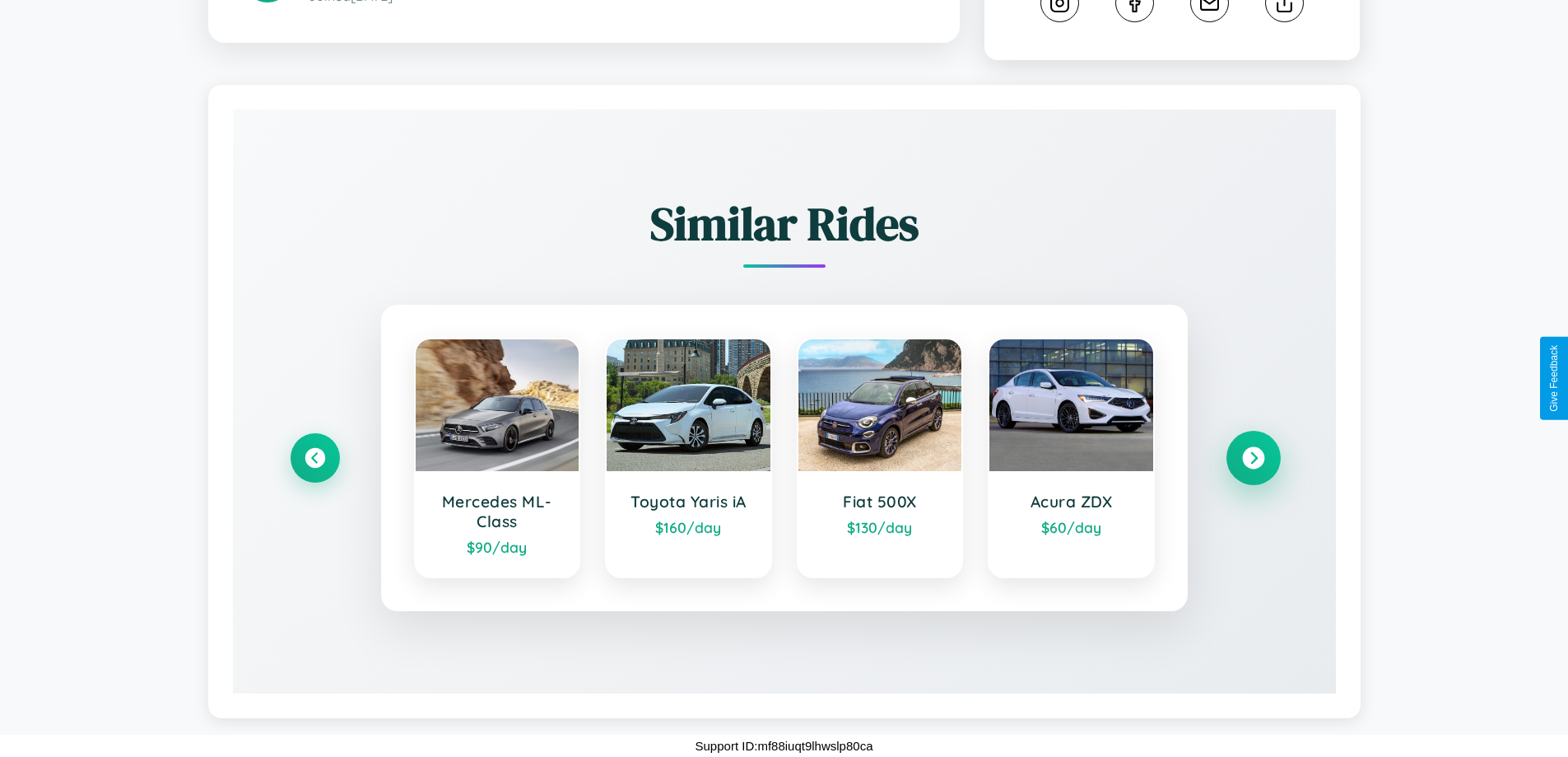
click at [1253, 458] on icon at bounding box center [1254, 458] width 22 height 22
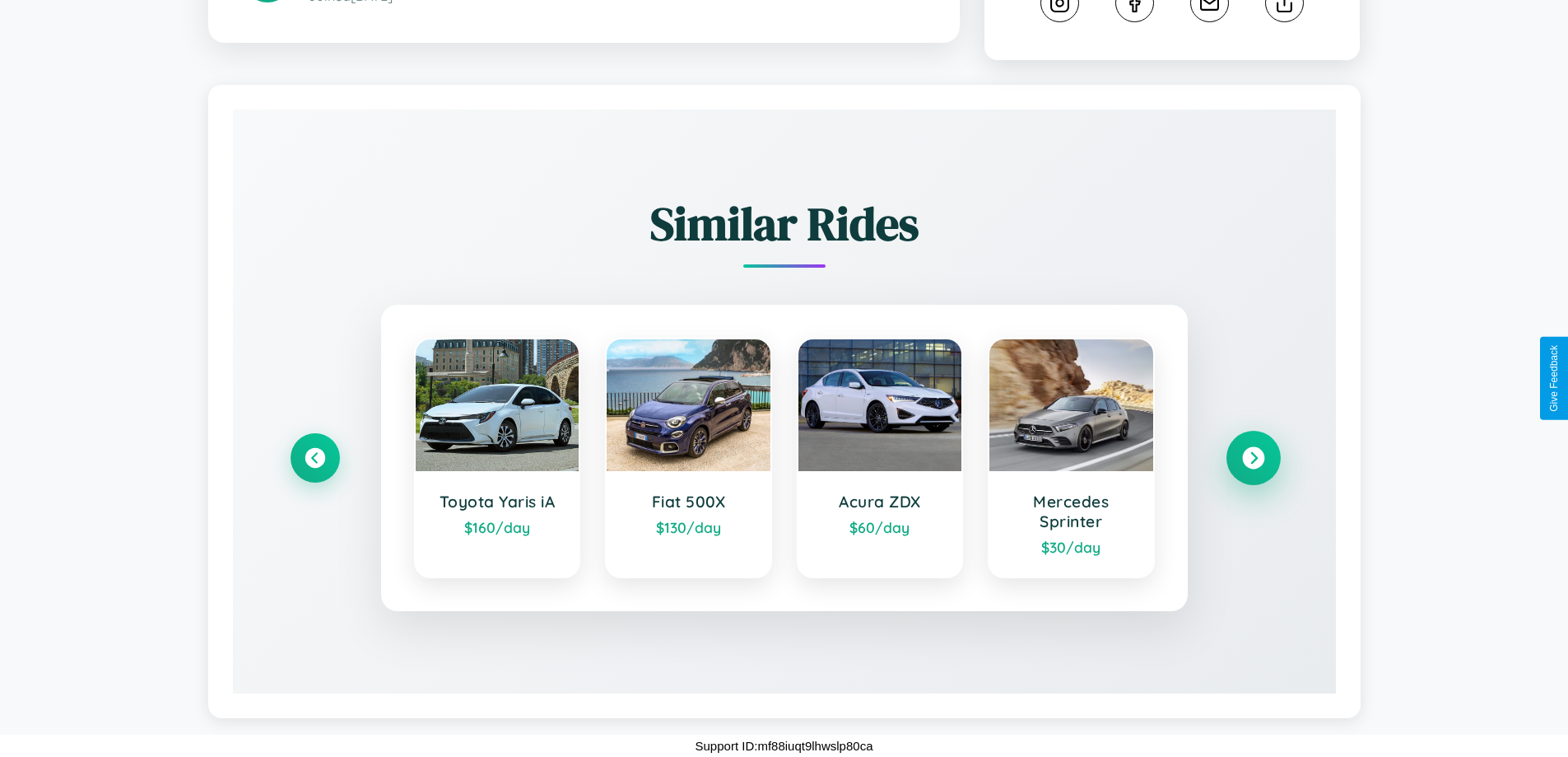
click at [1253, 458] on icon at bounding box center [1254, 458] width 22 height 22
